Goal: Transaction & Acquisition: Subscribe to service/newsletter

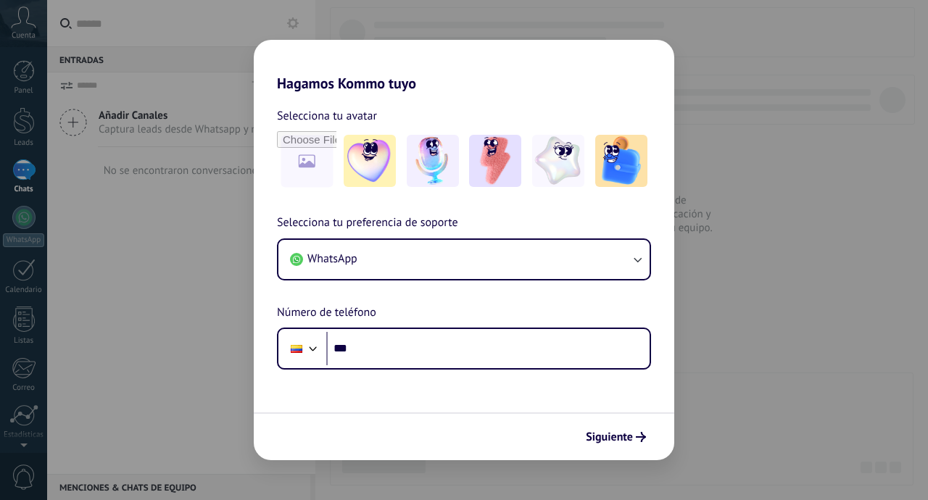
click at [466, 498] on div "Hagamos Kommo tuyo Selecciona tu avatar Selecciona tu preferencia de soporte Wh…" at bounding box center [464, 250] width 928 height 500
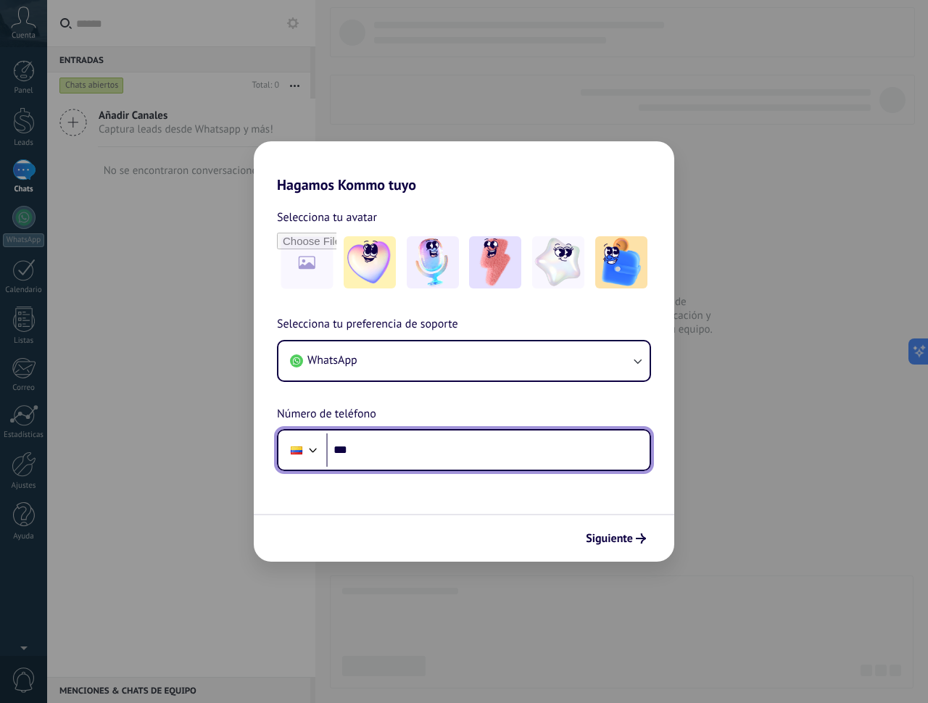
click at [486, 447] on input "***" at bounding box center [487, 450] width 323 height 33
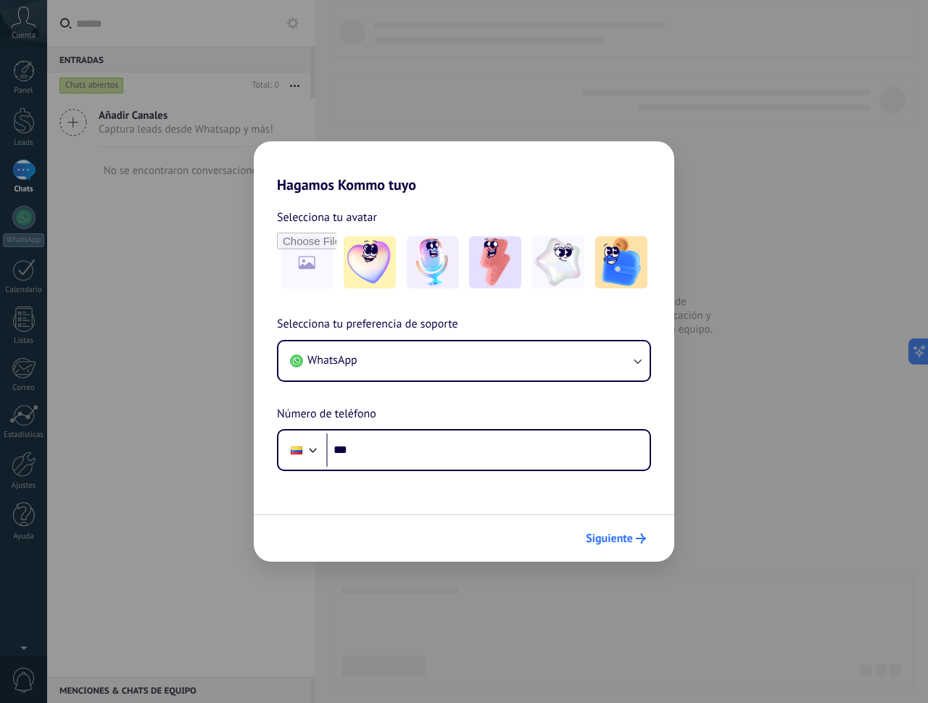
click at [626, 500] on span "Siguiente" at bounding box center [609, 539] width 47 height 10
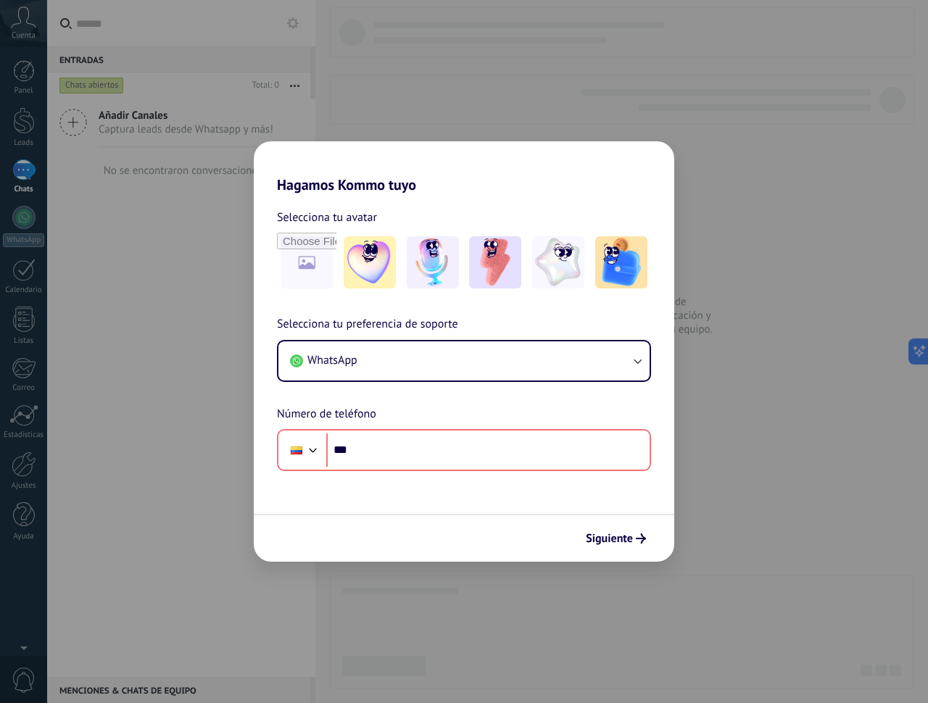
click at [366, 49] on div "Hagamos Kommo tuyo Selecciona tu avatar Selecciona tu preferencia de soporte Wh…" at bounding box center [464, 351] width 928 height 703
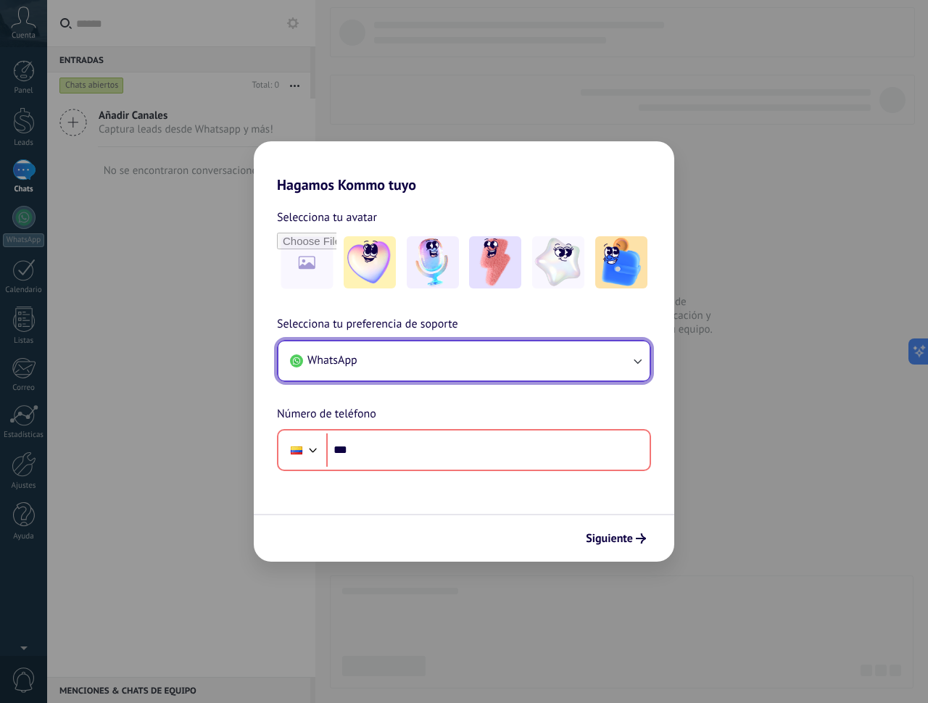
click at [416, 343] on button "WhatsApp" at bounding box center [463, 361] width 371 height 39
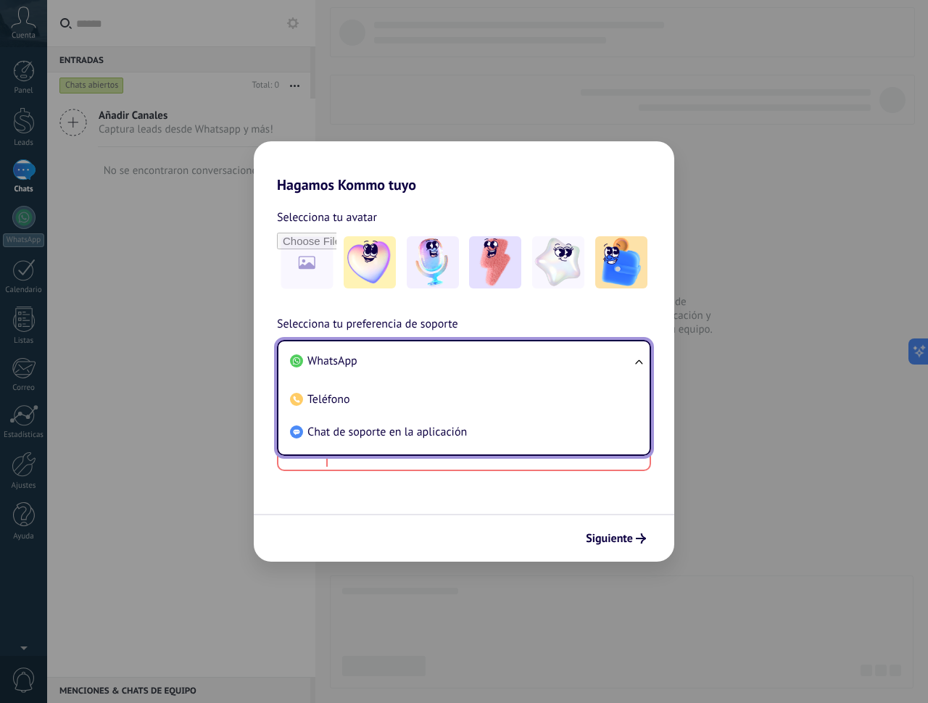
click at [400, 355] on li "WhatsApp" at bounding box center [461, 361] width 354 height 33
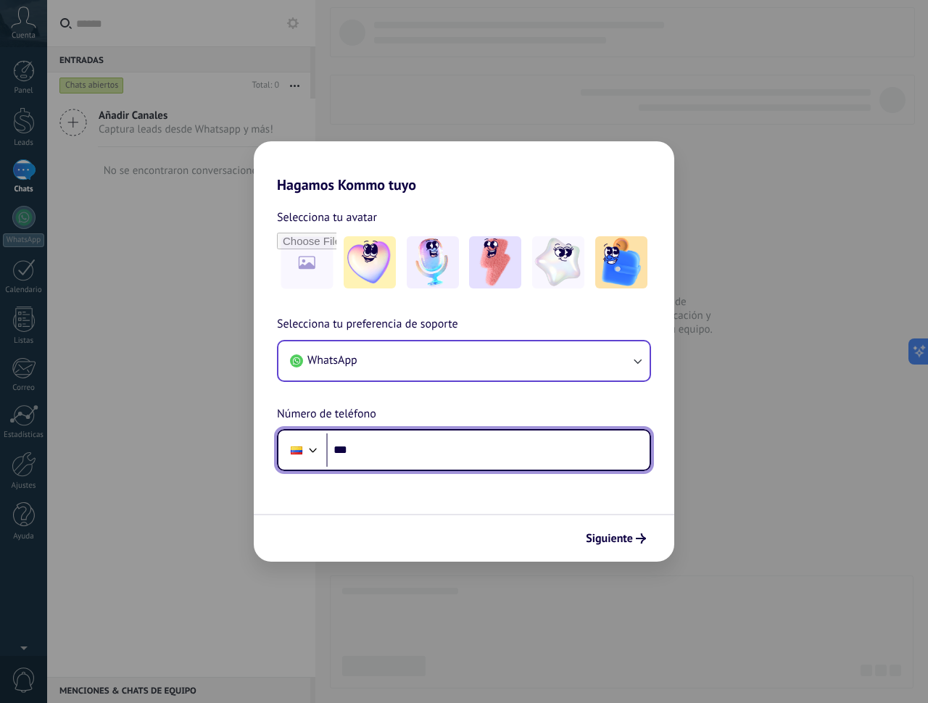
click at [416, 447] on input "***" at bounding box center [487, 450] width 323 height 33
paste input "**********"
type input "**********"
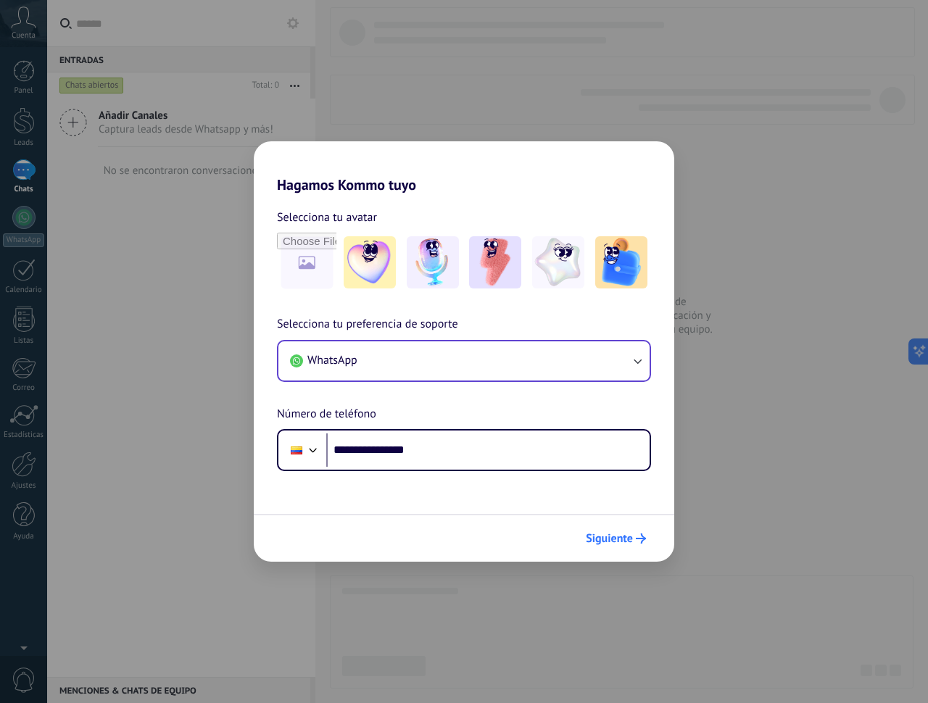
click at [625, 500] on button "Siguiente" at bounding box center [615, 538] width 73 height 25
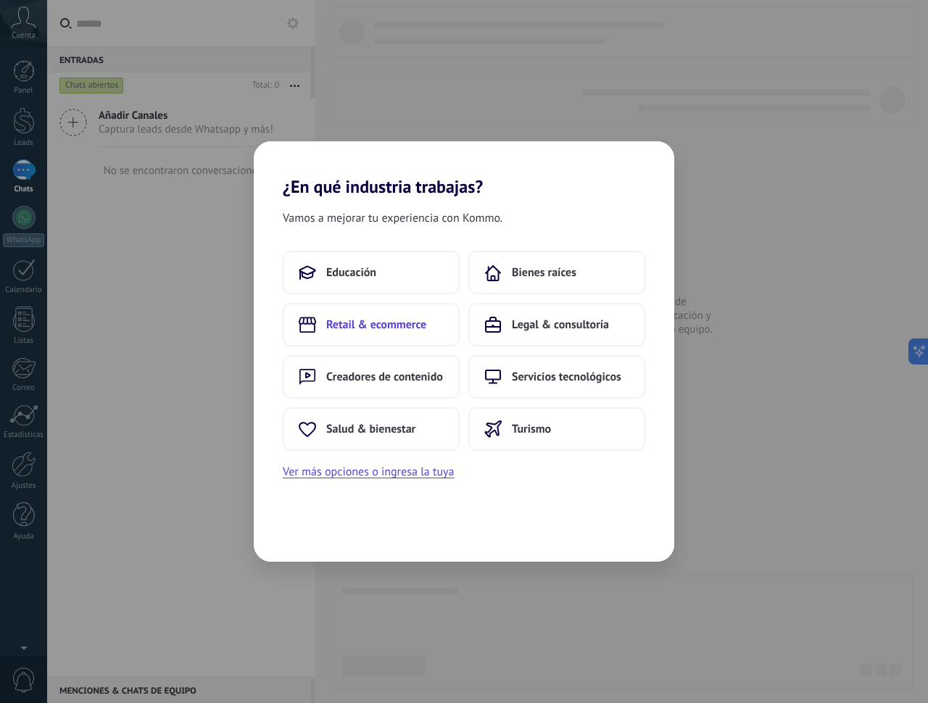
click at [388, 327] on span "Retail & ecommerce" at bounding box center [376, 325] width 100 height 15
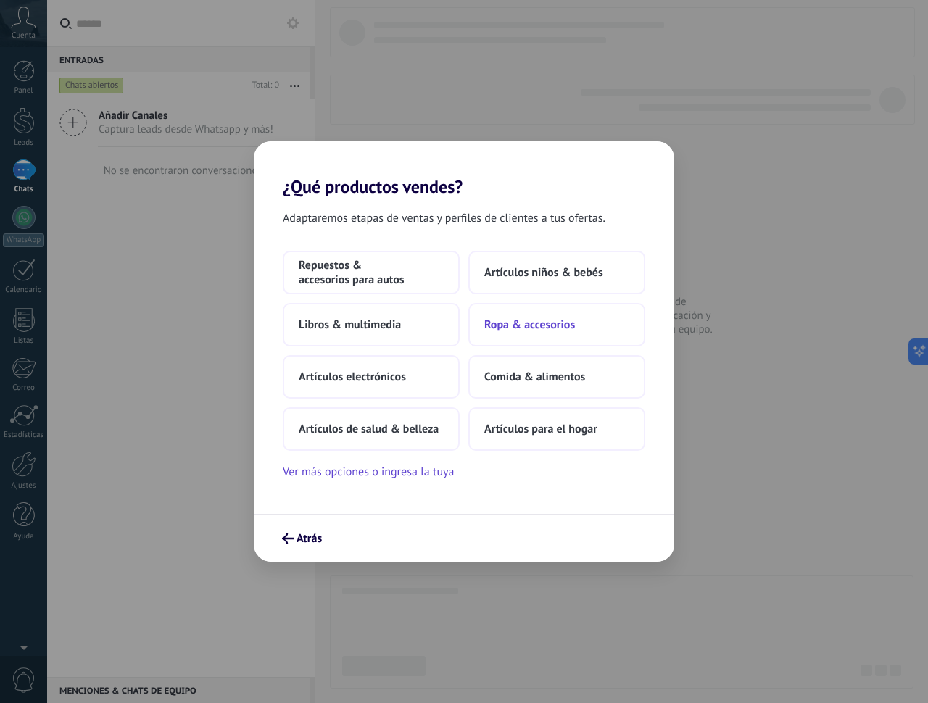
click at [557, 339] on button "Ropa & accesorios" at bounding box center [556, 325] width 177 height 44
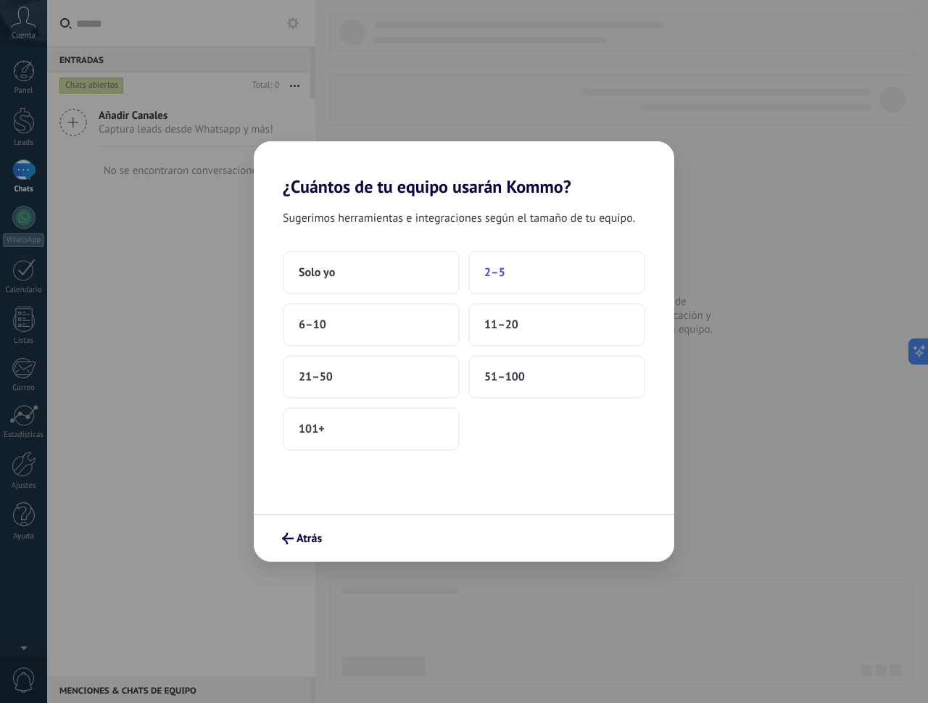
click at [513, 274] on button "2–5" at bounding box center [556, 273] width 177 height 44
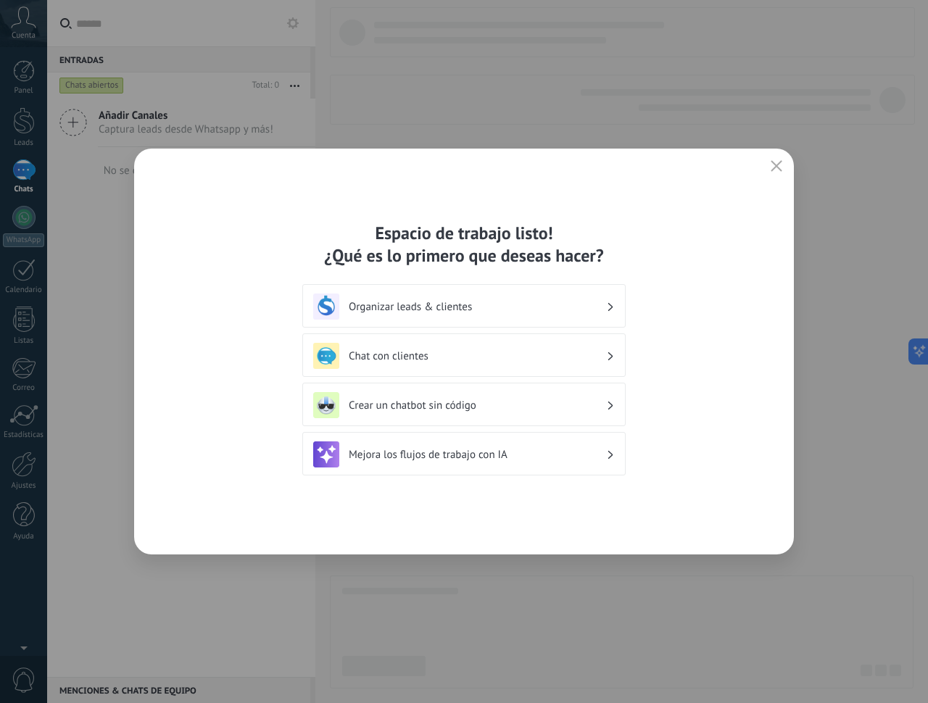
click at [413, 322] on div "Organizar leads & clientes" at bounding box center [463, 306] width 323 height 44
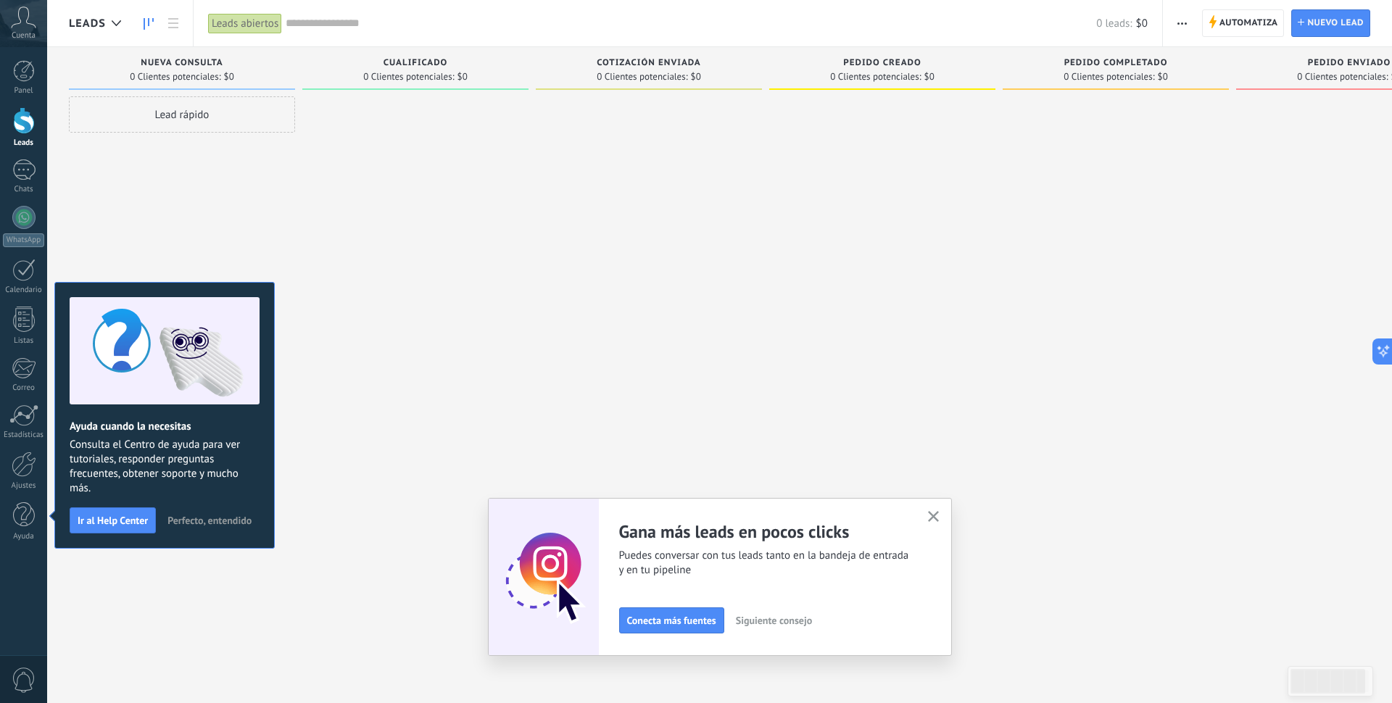
click at [927, 500] on button "button" at bounding box center [934, 518] width 18 height 20
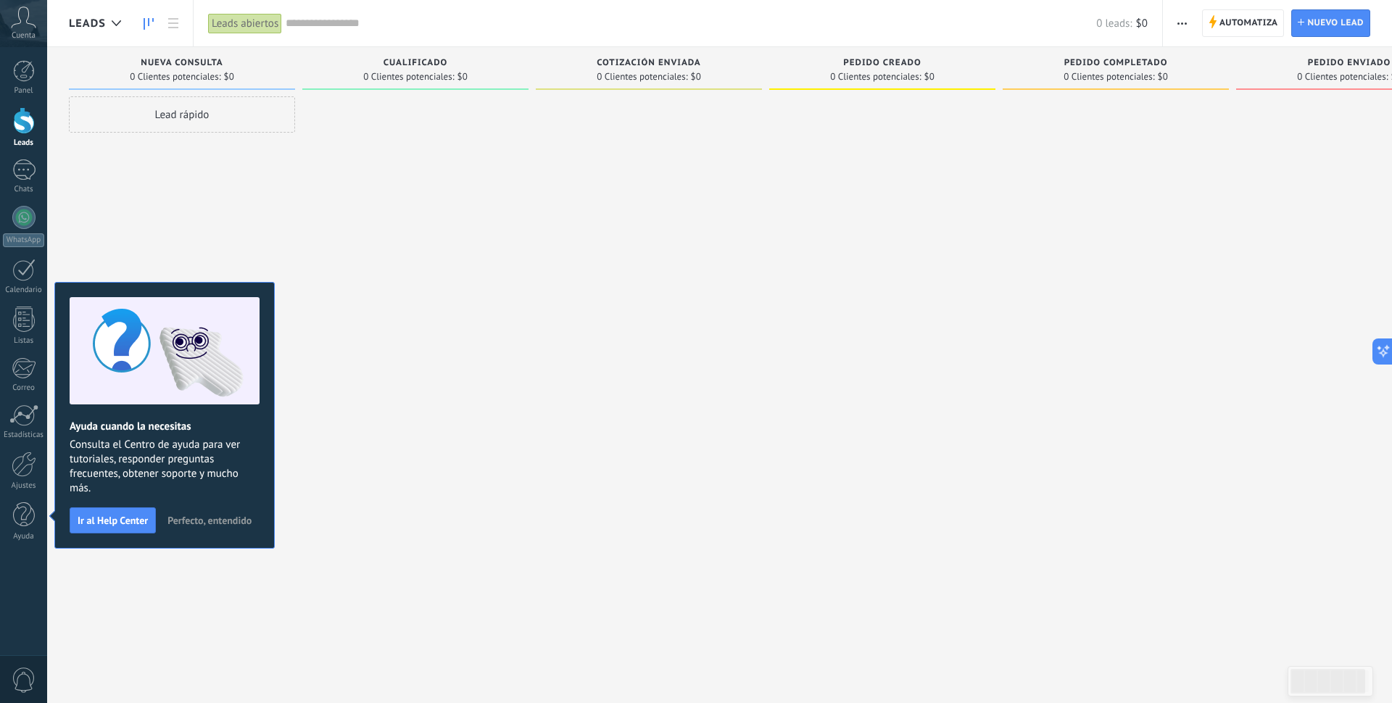
click at [207, 500] on span "Perfecto, entendido" at bounding box center [210, 521] width 84 height 10
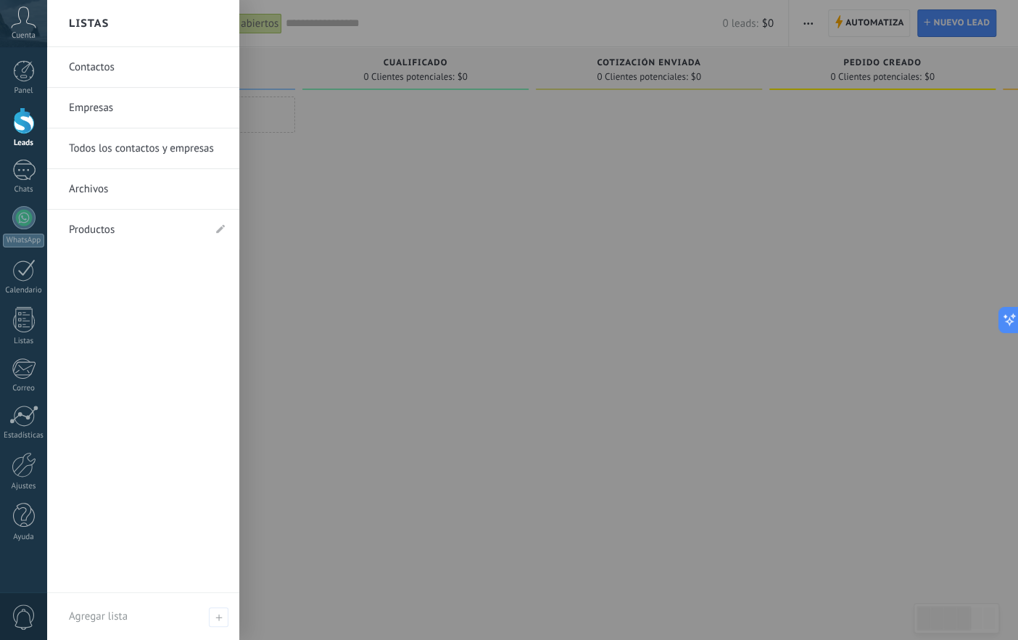
click at [424, 189] on div at bounding box center [556, 320] width 1018 height 640
click at [22, 31] on span "Cuenta" at bounding box center [24, 35] width 24 height 9
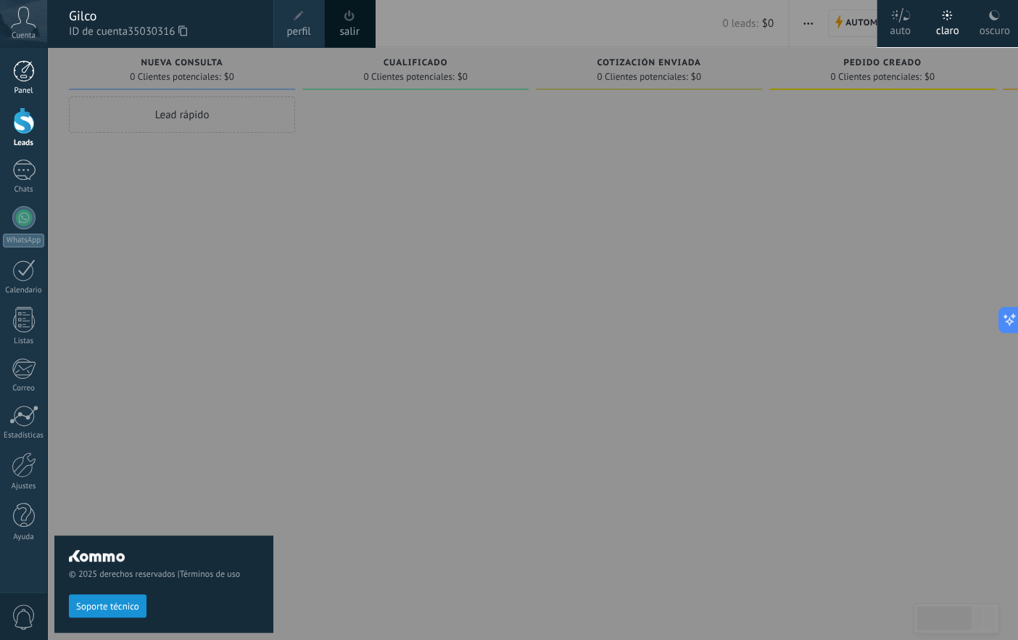
click at [24, 79] on div at bounding box center [24, 71] width 22 height 22
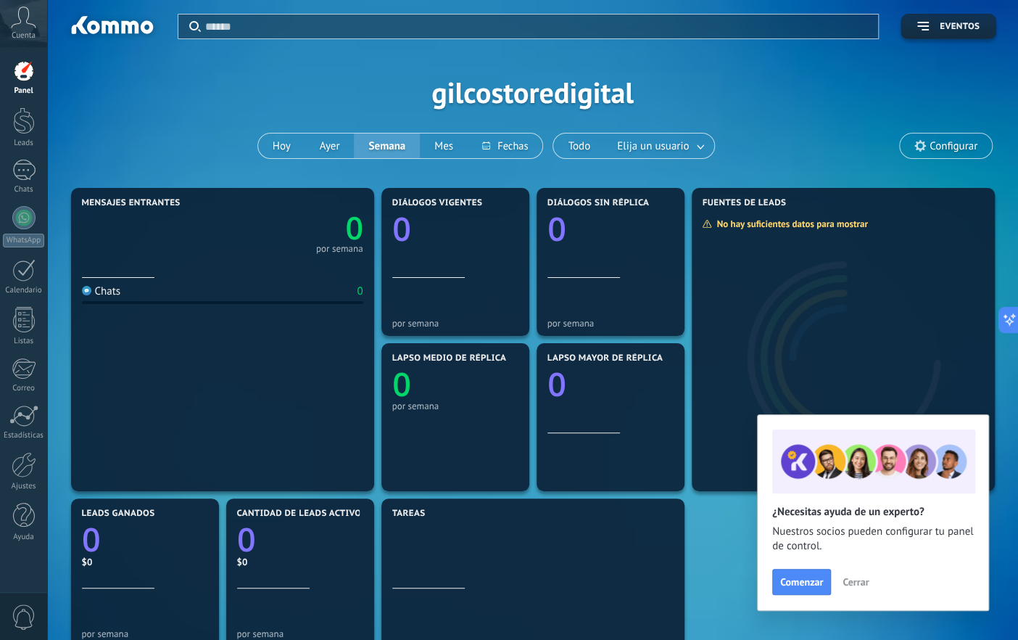
click at [851, 500] on span "Cerrar" at bounding box center [856, 582] width 26 height 10
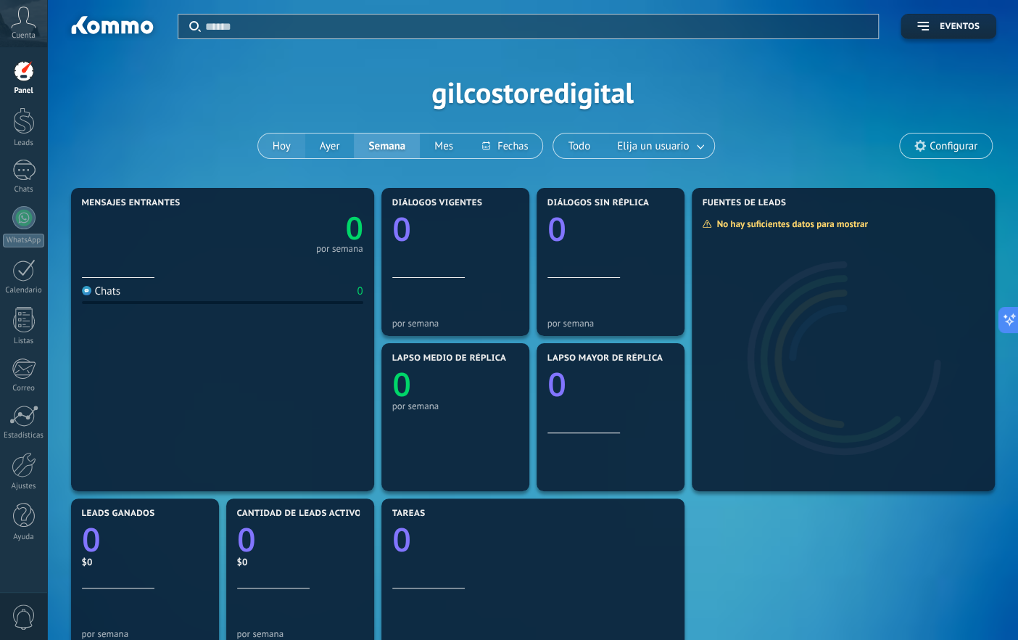
click at [284, 147] on button "Hoy" at bounding box center [281, 145] width 47 height 25
click at [28, 122] on div at bounding box center [24, 120] width 22 height 27
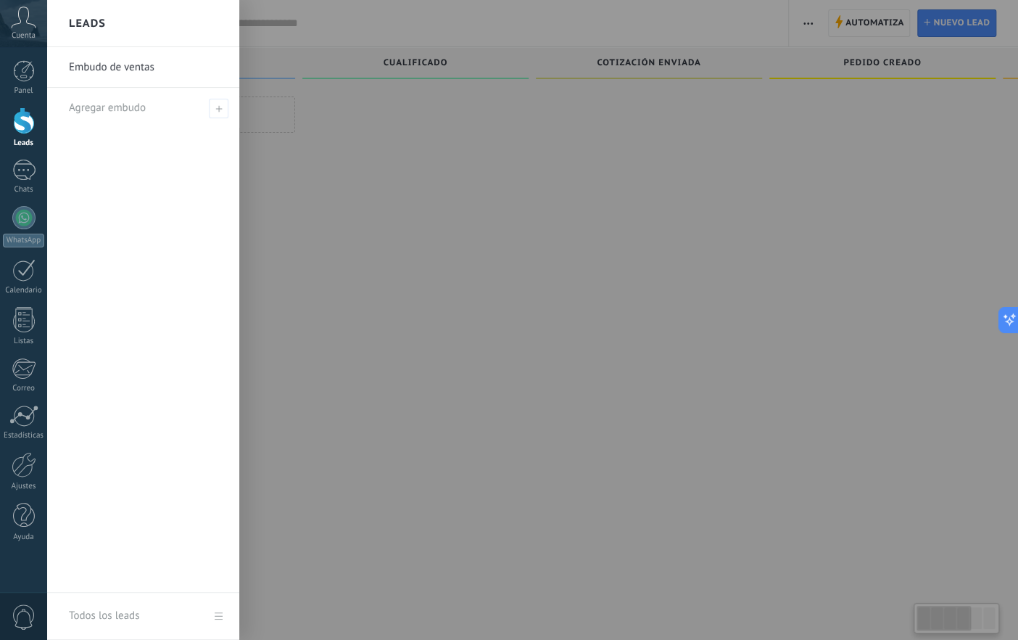
click at [463, 228] on div at bounding box center [415, 321] width 226 height 450
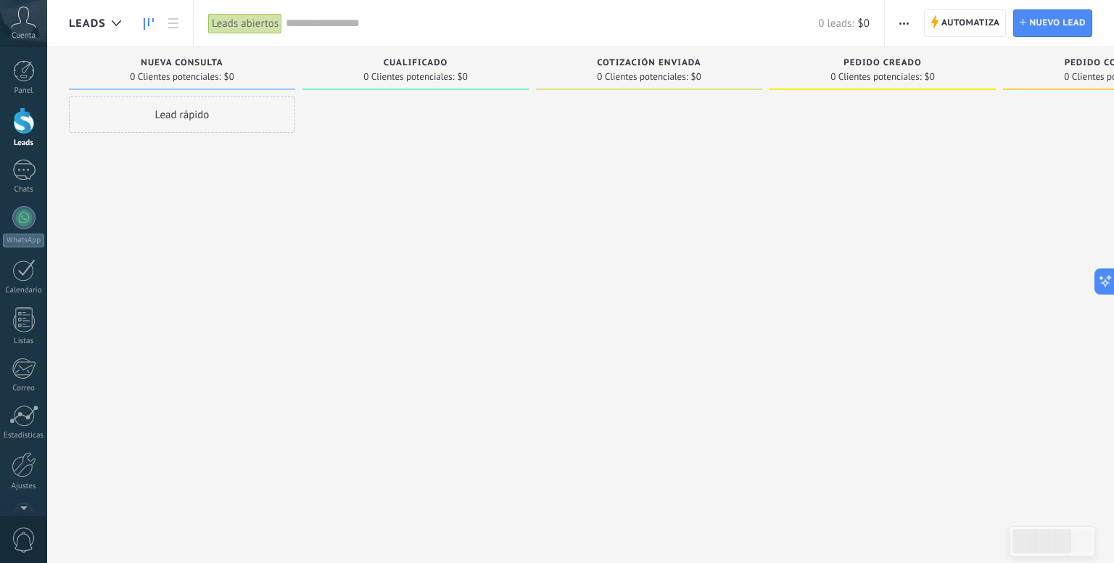
drag, startPoint x: 292, startPoint y: 180, endPoint x: 422, endPoint y: 213, distance: 134.7
click at [422, 213] on div "Lamentablemente, no hay leads con estos parámetros. Mostrar todo Leads Entrante…" at bounding box center [777, 258] width 1416 height 423
drag, startPoint x: 145, startPoint y: 112, endPoint x: 532, endPoint y: 165, distance: 390.8
click at [532, 165] on div "Lamentablemente, no hay leads con estos parámetros. Mostrar todo Leads Entrante…" at bounding box center [777, 258] width 1416 height 423
click at [175, 116] on div "Lead rápido" at bounding box center [182, 114] width 226 height 36
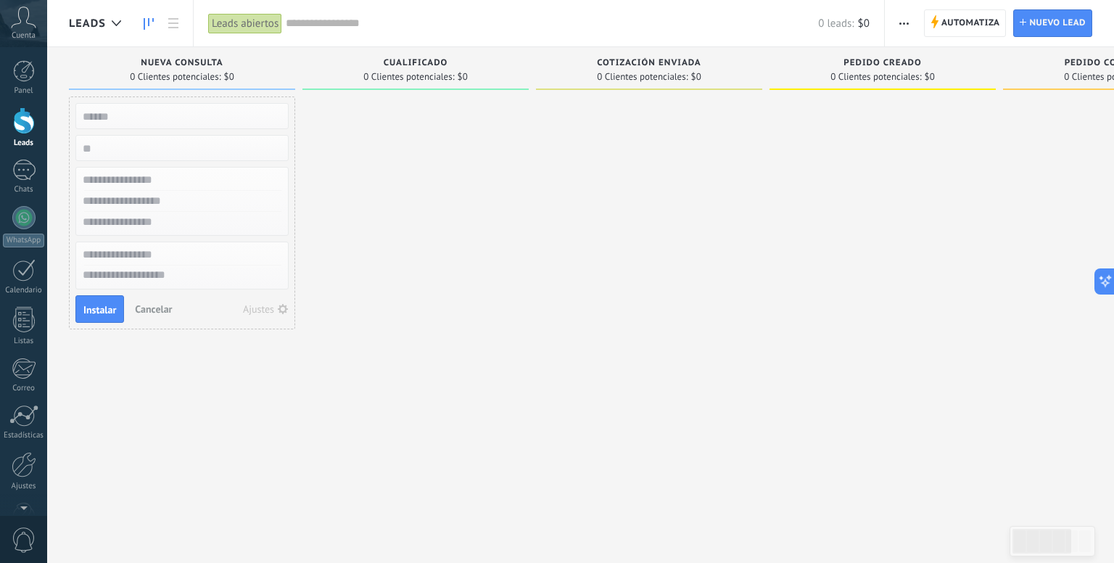
click at [129, 116] on input "text" at bounding box center [181, 116] width 212 height 20
type input "**********"
click at [155, 181] on input "text" at bounding box center [181, 180] width 212 height 21
type input "******"
click at [157, 192] on input "text" at bounding box center [181, 201] width 212 height 21
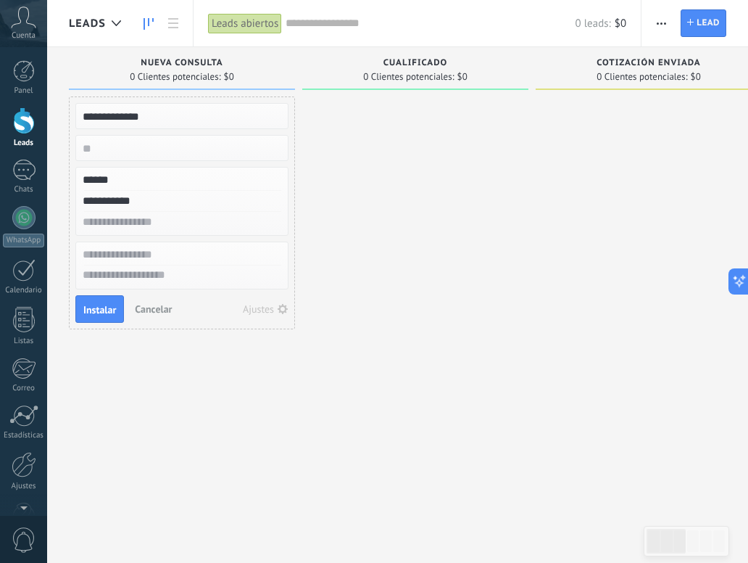
click at [146, 216] on input "text" at bounding box center [181, 222] width 212 height 21
type input "**********"
click at [104, 305] on span "Instalar" at bounding box center [99, 310] width 33 height 10
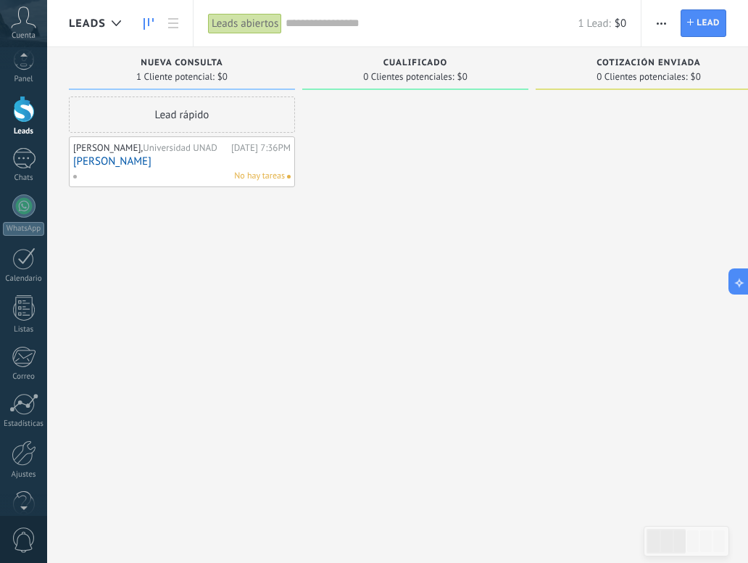
click at [23, 500] on div at bounding box center [23, 505] width 47 height 22
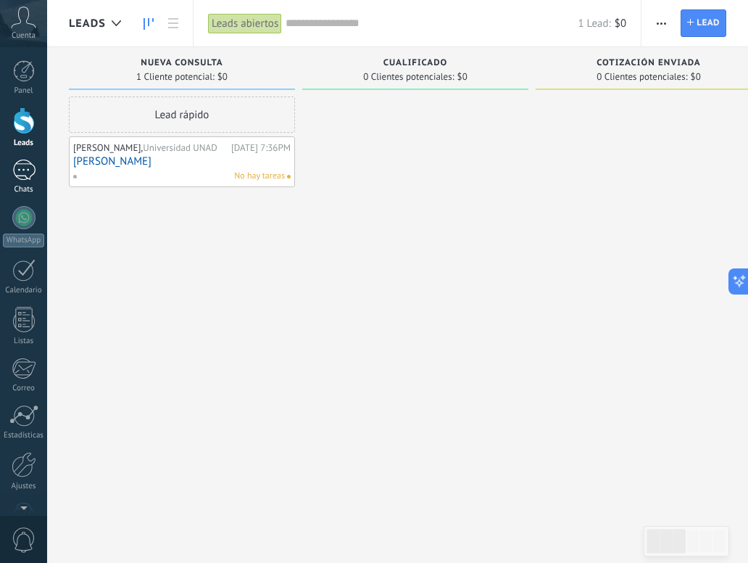
click at [23, 173] on div at bounding box center [23, 170] width 23 height 21
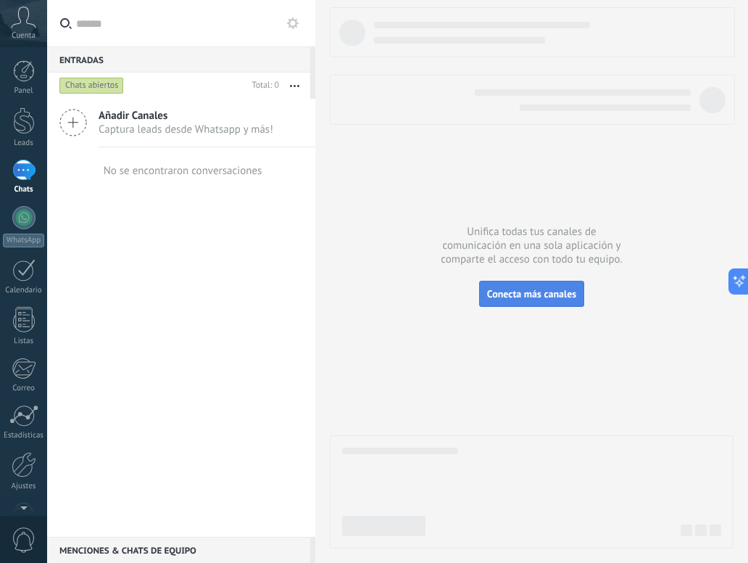
click at [524, 302] on button "Conecta más canales" at bounding box center [531, 294] width 105 height 26
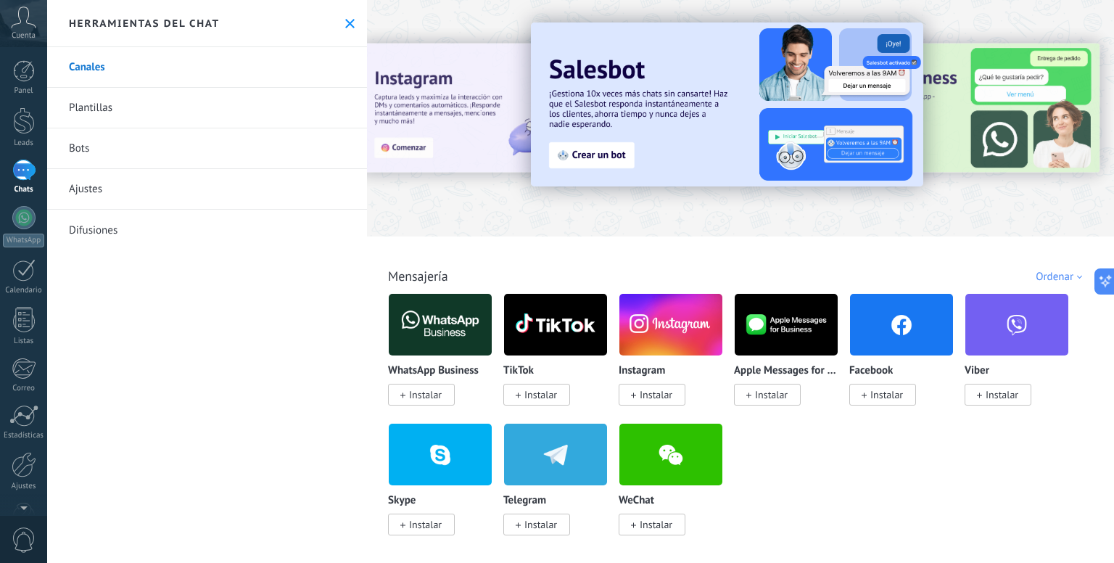
click at [414, 392] on span "Instalar" at bounding box center [425, 394] width 33 height 13
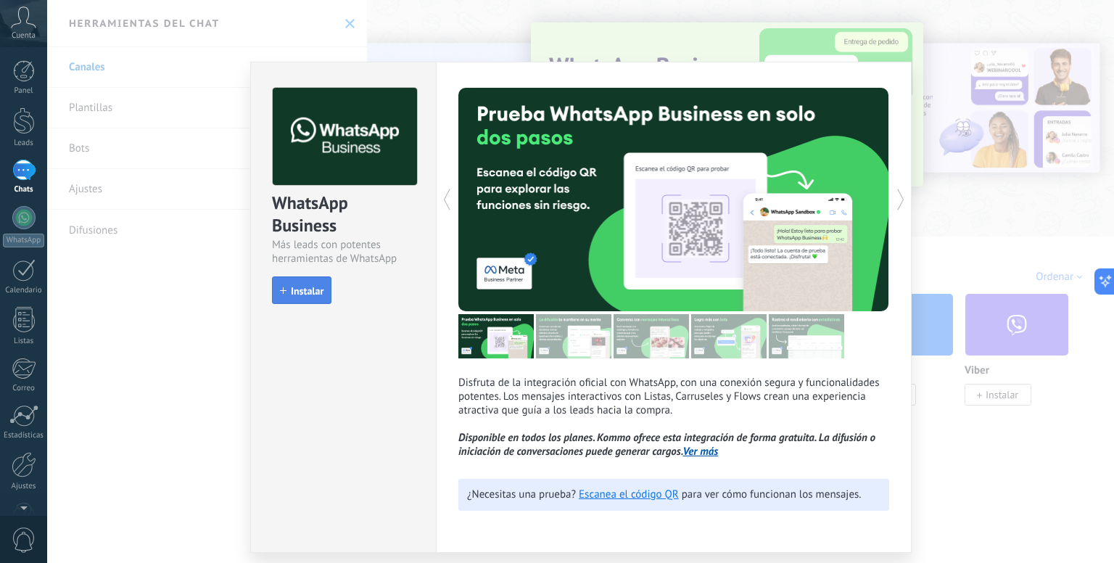
click at [302, 297] on button "Instalar" at bounding box center [301, 290] width 59 height 28
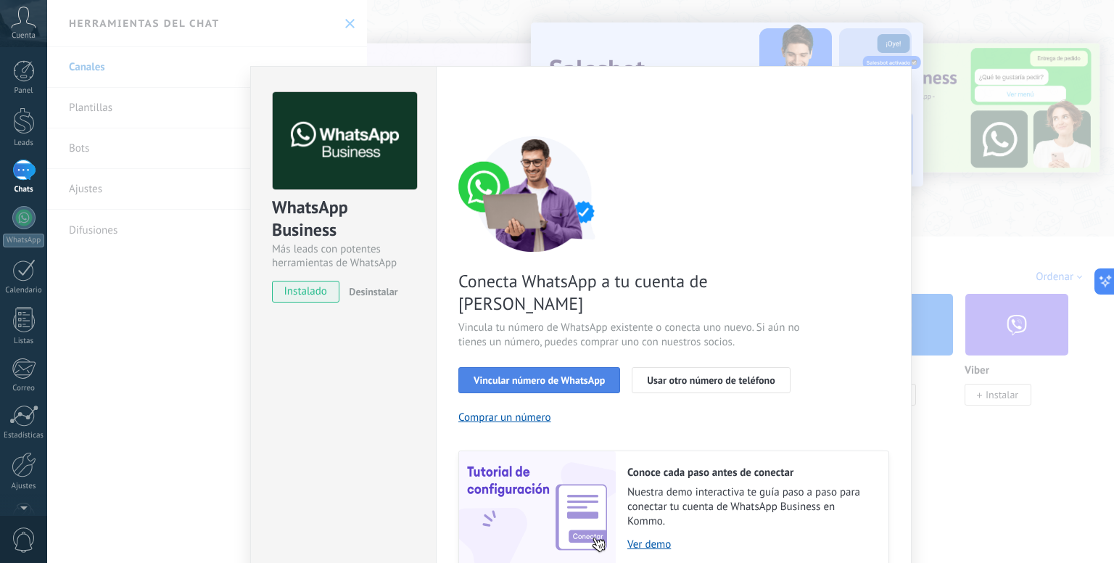
click at [533, 375] on span "Vincular número de WhatsApp" at bounding box center [539, 380] width 131 height 10
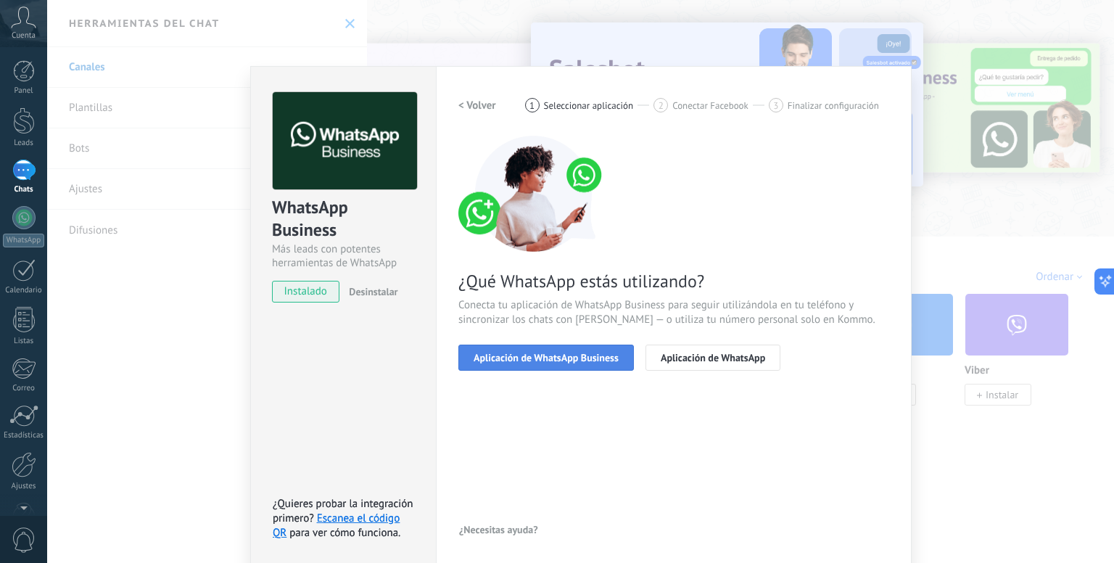
click at [571, 360] on span "Aplicación de WhatsApp Business" at bounding box center [546, 357] width 145 height 10
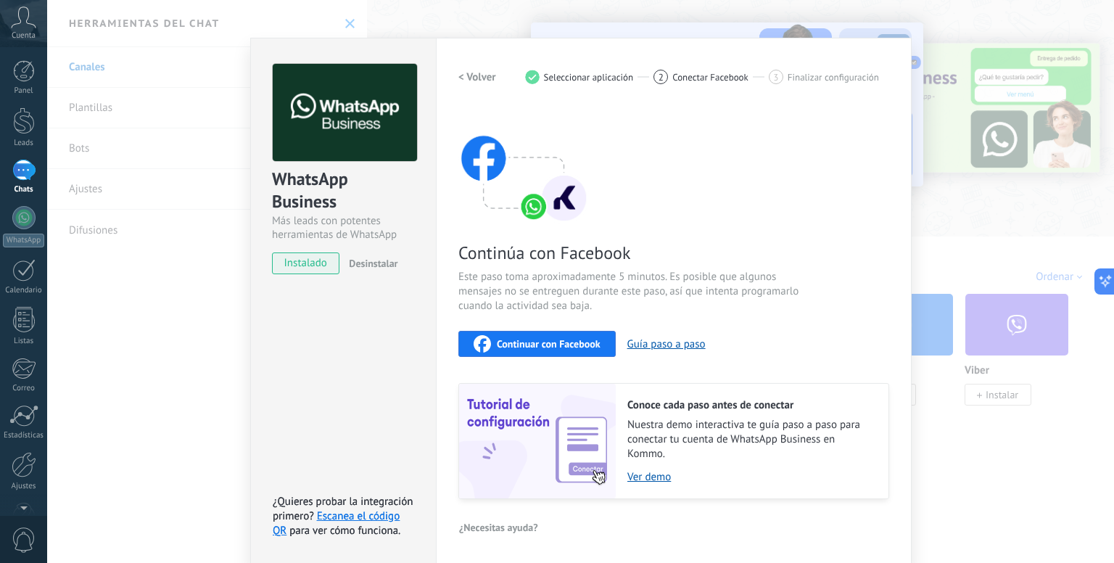
scroll to position [20, 0]
